Goal: Information Seeking & Learning: Get advice/opinions

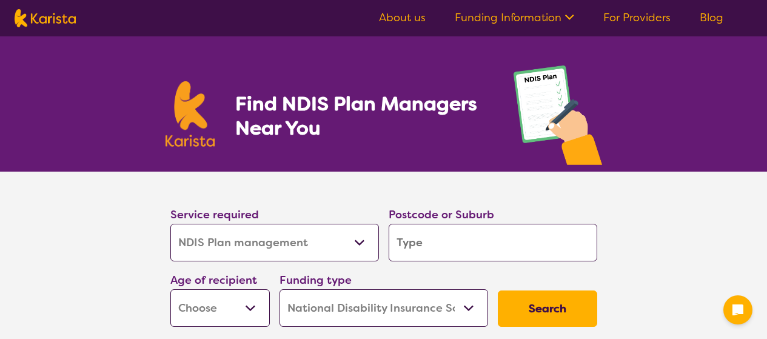
select select "NDIS Plan management"
select select "NDIS"
select select "NDIS Plan management"
select select "NDIS"
select select "NDIS Plan management"
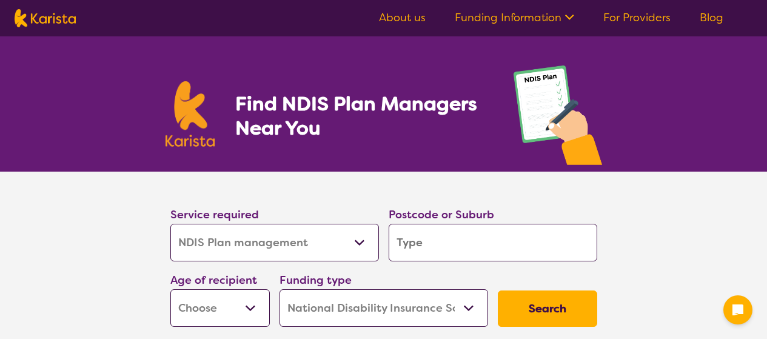
select select "NDIS"
select select "NDIS Plan management"
select select "NDIS"
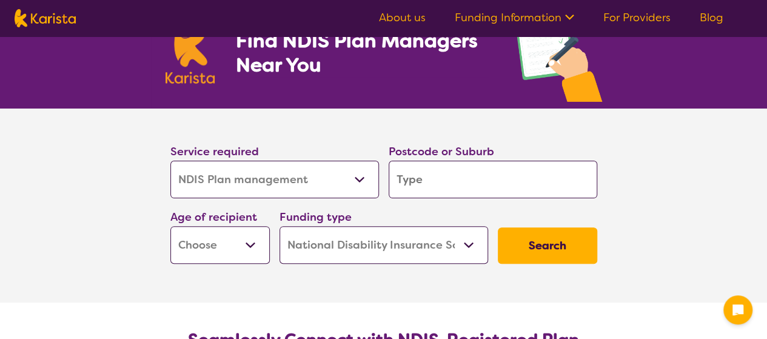
scroll to position [121, 0]
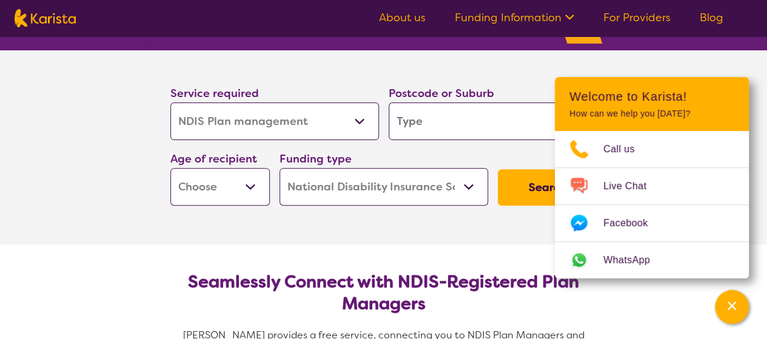
click at [472, 129] on input "search" at bounding box center [493, 122] width 209 height 38
type input "2"
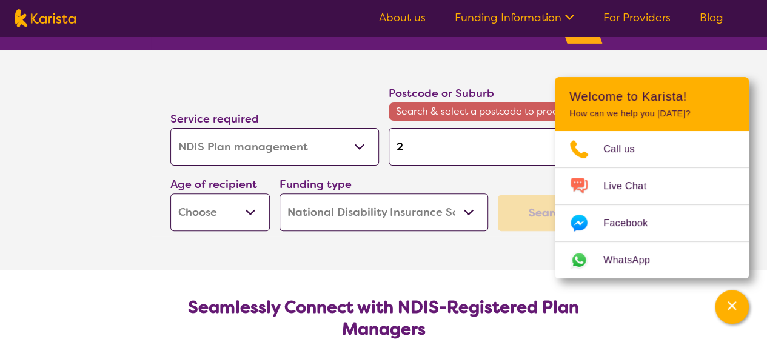
type input "20"
type input "203"
type input "2035"
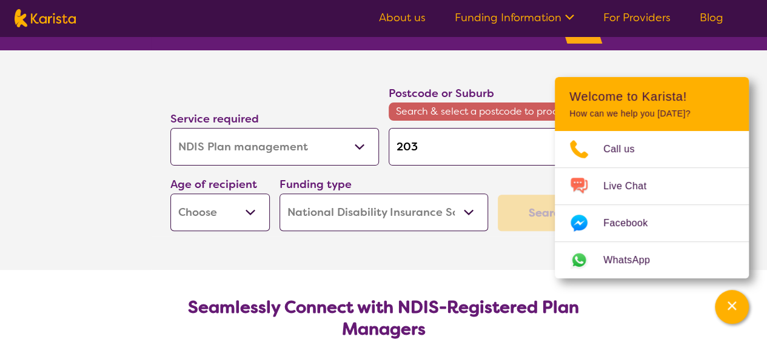
type input "2035"
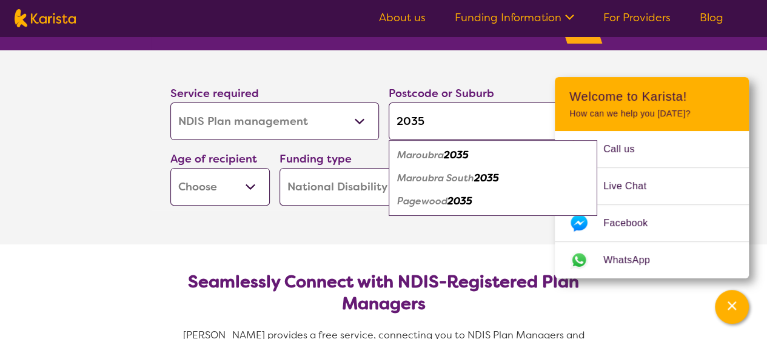
type input "2035"
click at [436, 155] on em "Maroubra" at bounding box center [420, 155] width 47 height 13
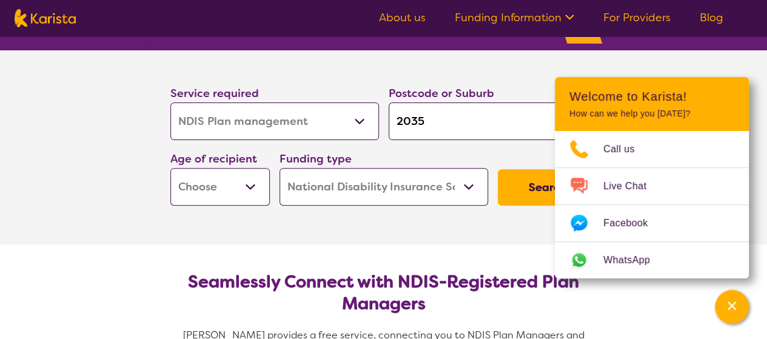
click at [197, 188] on select "Early Childhood - 0 to 9 Child - 10 to 11 Adolescent - 12 to 17 Adult - 18 to 6…" at bounding box center [219, 187] width 99 height 38
select select "EC"
click at [170, 168] on select "Early Childhood - 0 to 9 Child - 10 to 11 Adolescent - 12 to 17 Adult - 18 to 6…" at bounding box center [219, 187] width 99 height 38
select select "EC"
click at [395, 189] on select "Home Care Package (HCP) National Disability Insurance Scheme (NDIS) I don't know" at bounding box center [384, 187] width 209 height 38
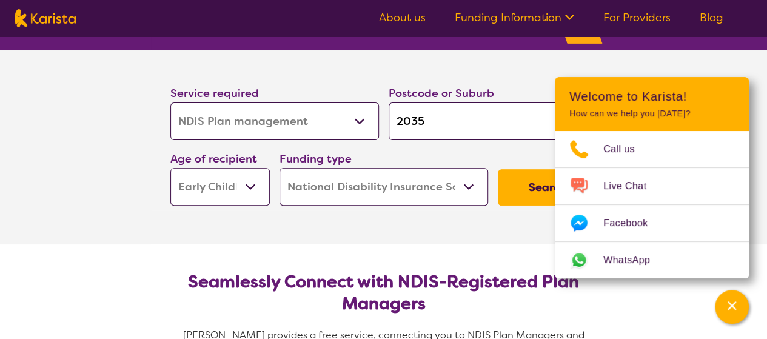
click at [395, 189] on select "Home Care Package (HCP) National Disability Insurance Scheme (NDIS) I don't know" at bounding box center [384, 187] width 209 height 38
drag, startPoint x: 539, startPoint y: 192, endPoint x: 574, endPoint y: 184, distance: 36.2
click at [539, 192] on button "Search" at bounding box center [547, 187] width 99 height 36
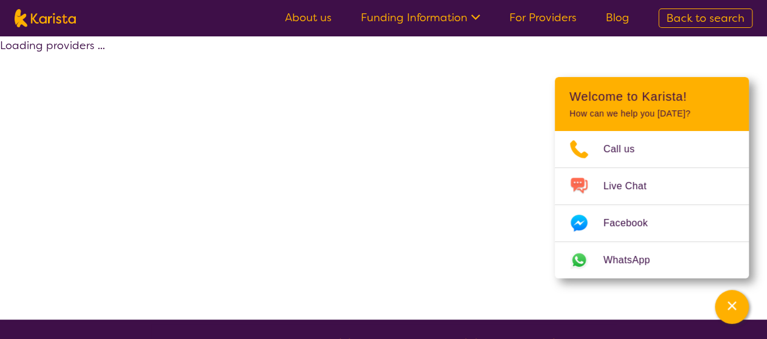
select select "by_score"
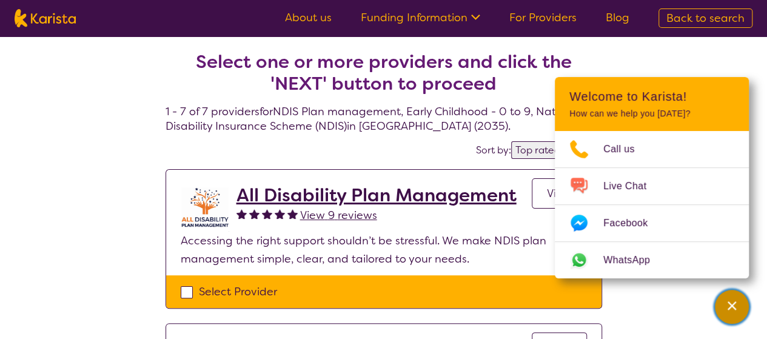
click at [735, 308] on icon "Channel Menu" at bounding box center [732, 306] width 12 height 12
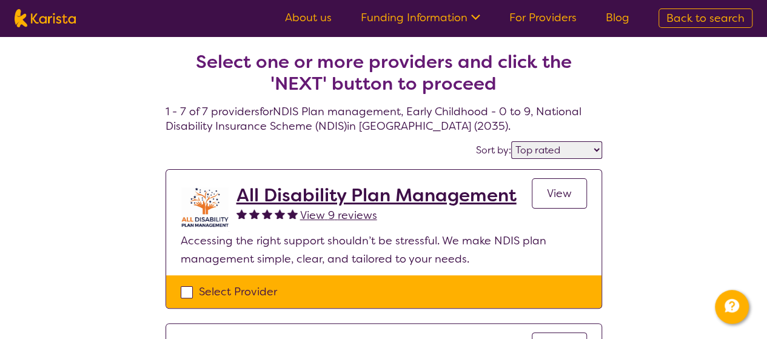
click at [343, 216] on span "View 9 reviews" at bounding box center [338, 215] width 77 height 15
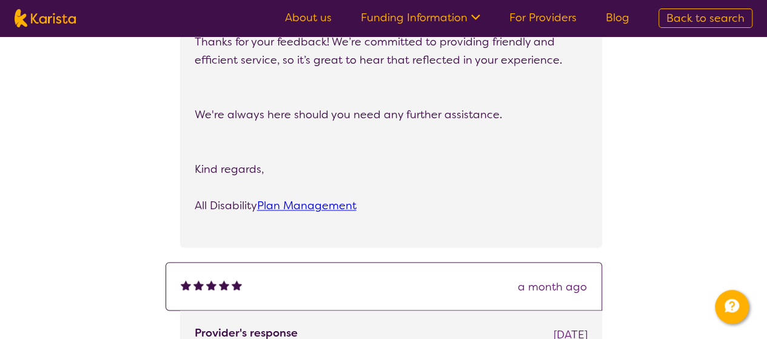
scroll to position [910, 0]
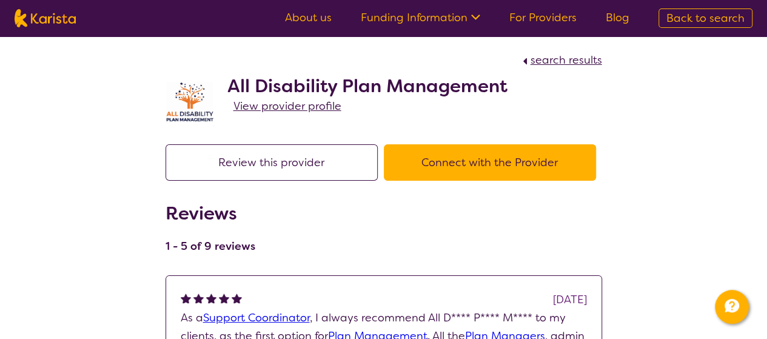
select select "by_score"
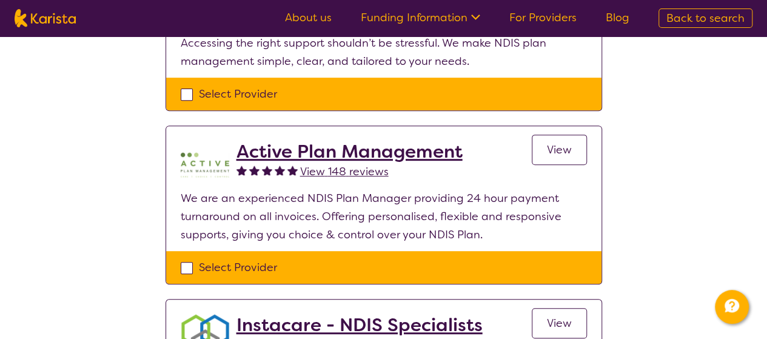
scroll to position [182, 0]
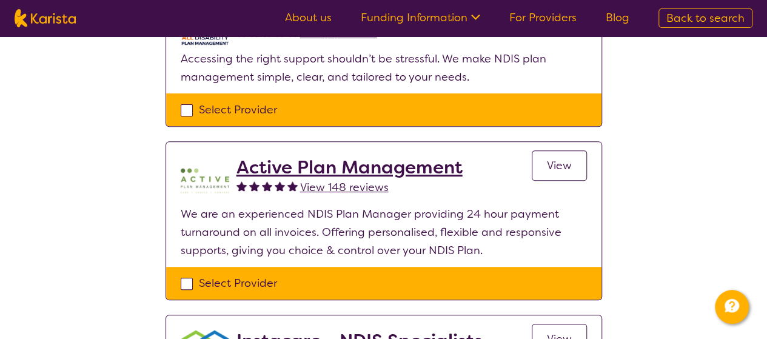
click at [376, 188] on span "View 148 reviews" at bounding box center [344, 187] width 89 height 15
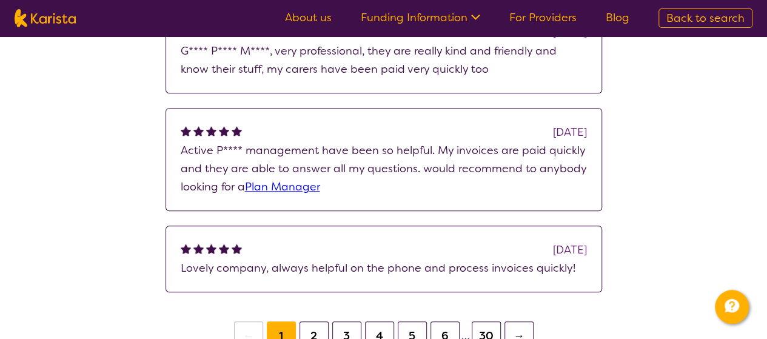
scroll to position [485, 0]
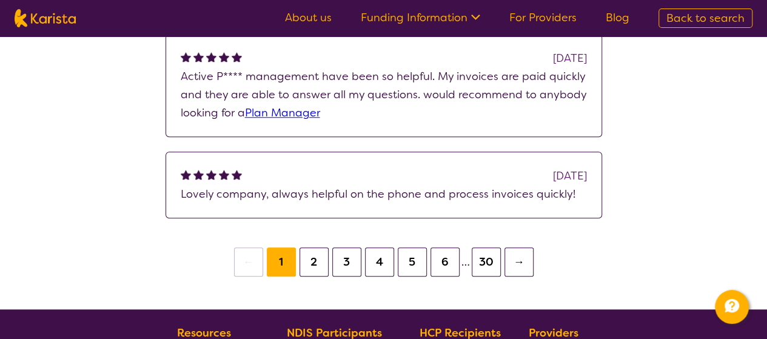
click at [326, 263] on button "2" at bounding box center [314, 261] width 29 height 29
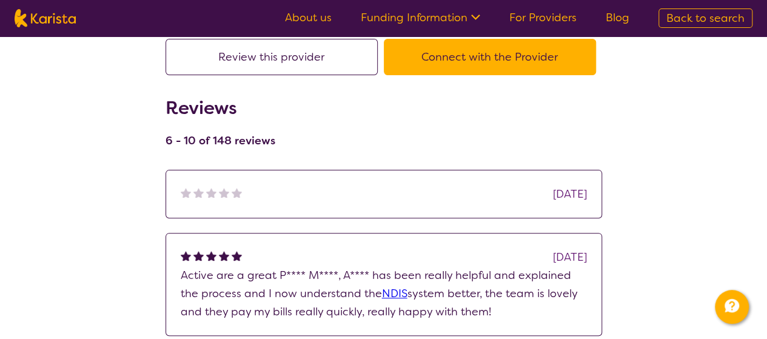
scroll to position [182, 0]
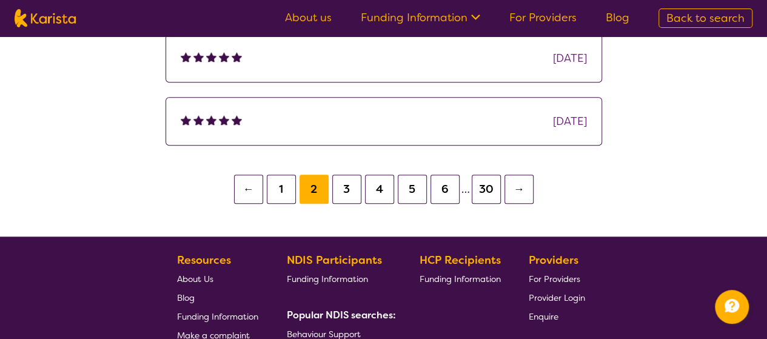
click at [347, 189] on button "3" at bounding box center [346, 189] width 29 height 29
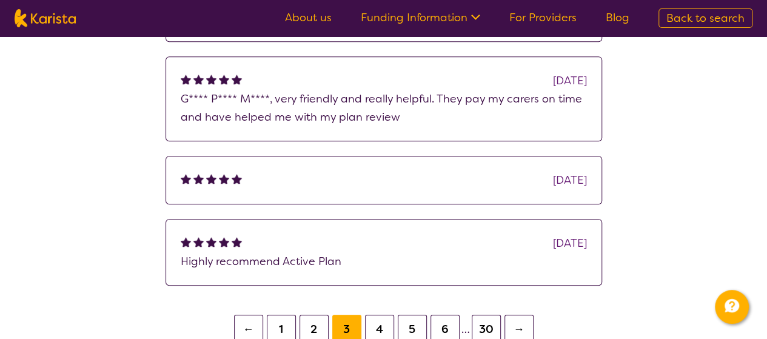
scroll to position [364, 0]
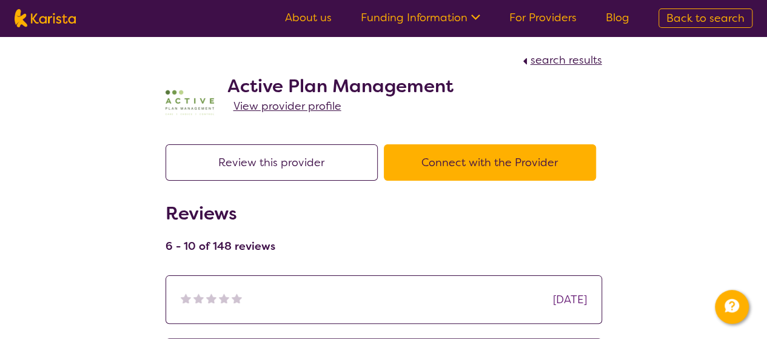
click at [188, 106] on img at bounding box center [190, 102] width 49 height 49
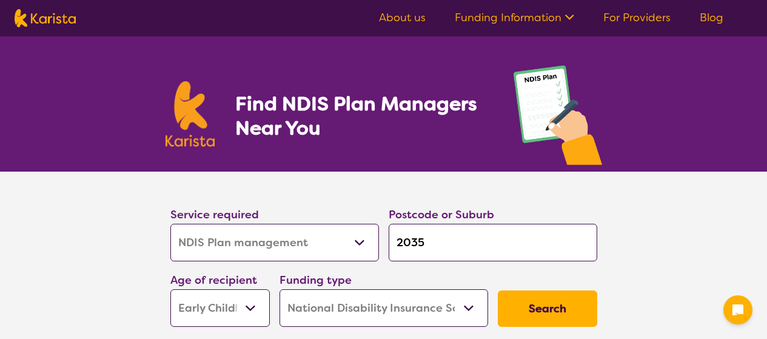
select select "NDIS Plan management"
select select "EC"
select select "NDIS"
select select "NDIS Plan management"
select select "EC"
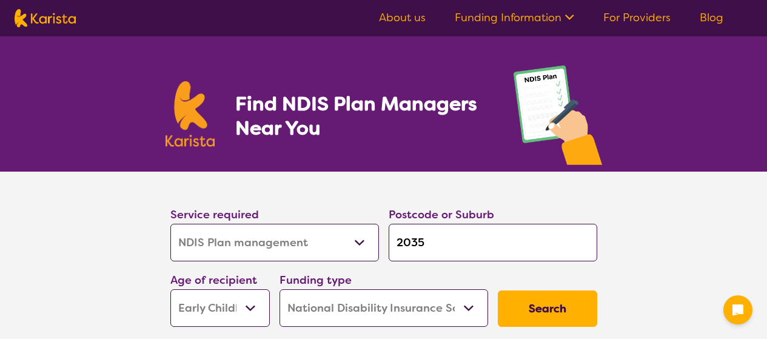
select select "NDIS"
